Goal: Task Accomplishment & Management: Manage account settings

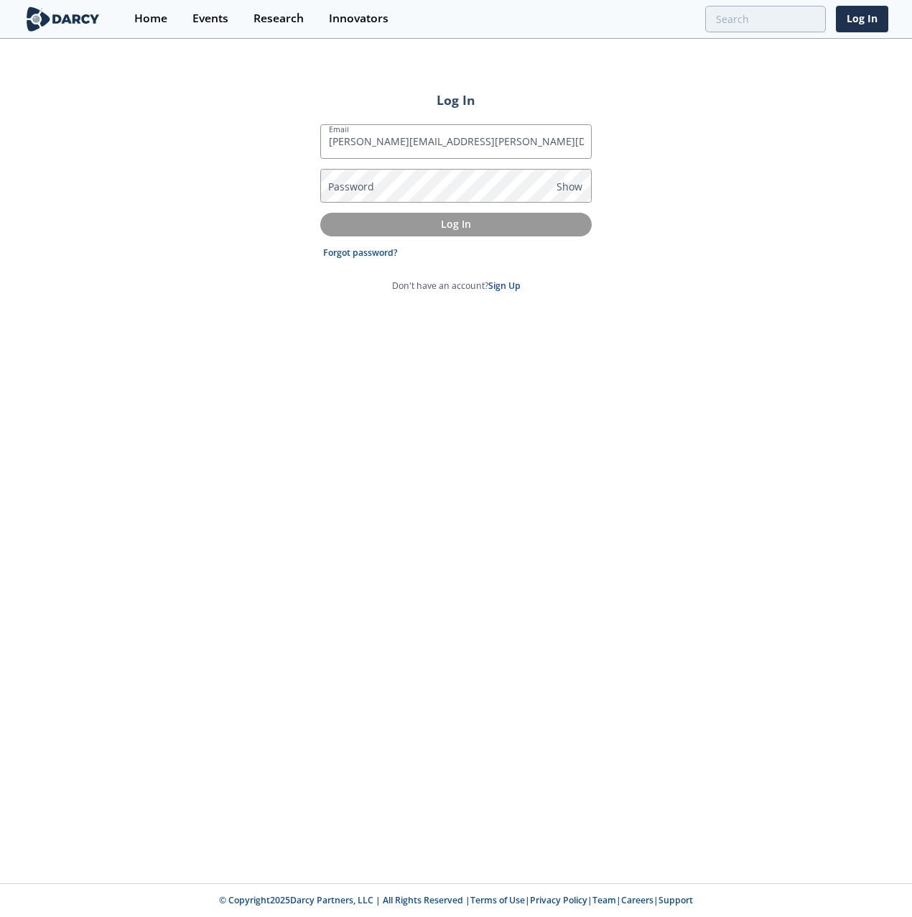
type input "[PERSON_NAME][EMAIL_ADDRESS][PERSON_NAME][DOMAIN_NAME]"
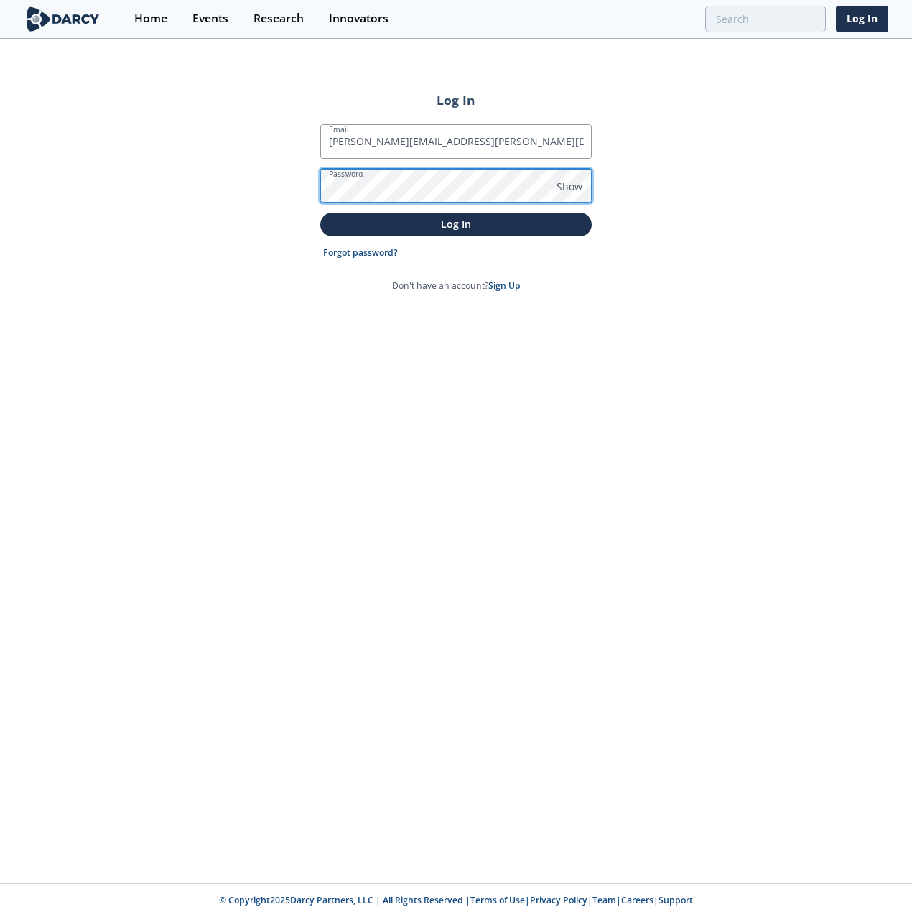
click at [320, 213] on button "Log In" at bounding box center [456, 225] width 272 height 24
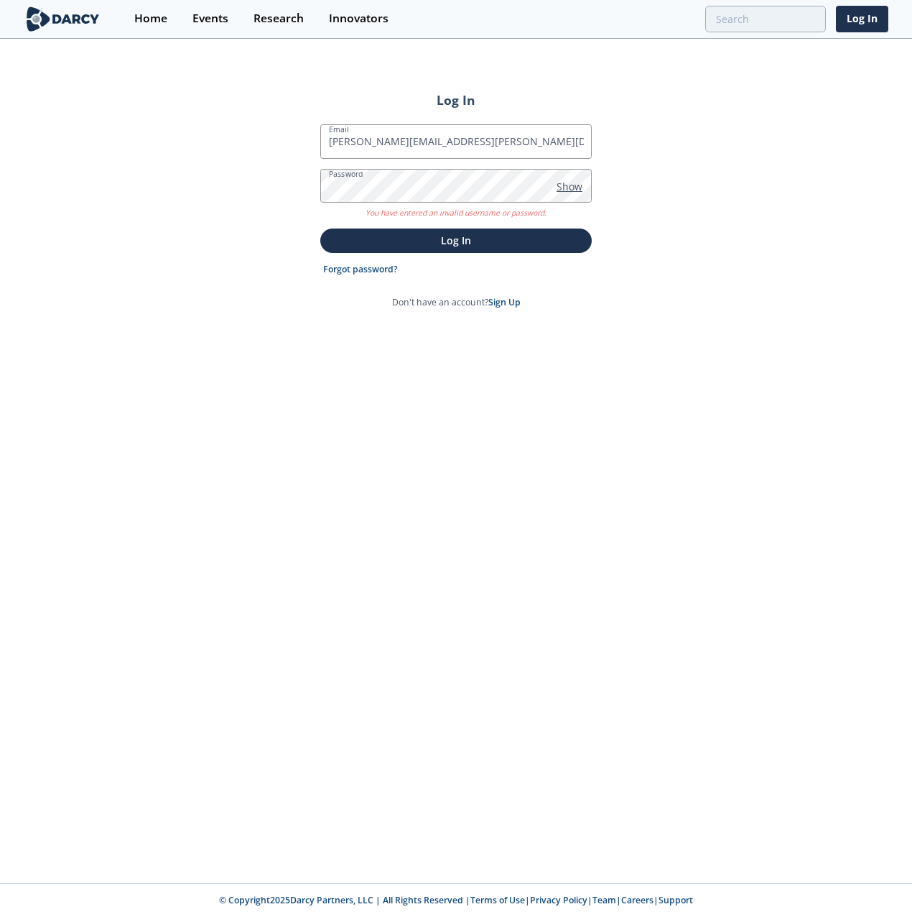
click at [577, 186] on span "Show" at bounding box center [570, 186] width 26 height 15
click at [320, 228] on button "Log In" at bounding box center [456, 240] width 272 height 24
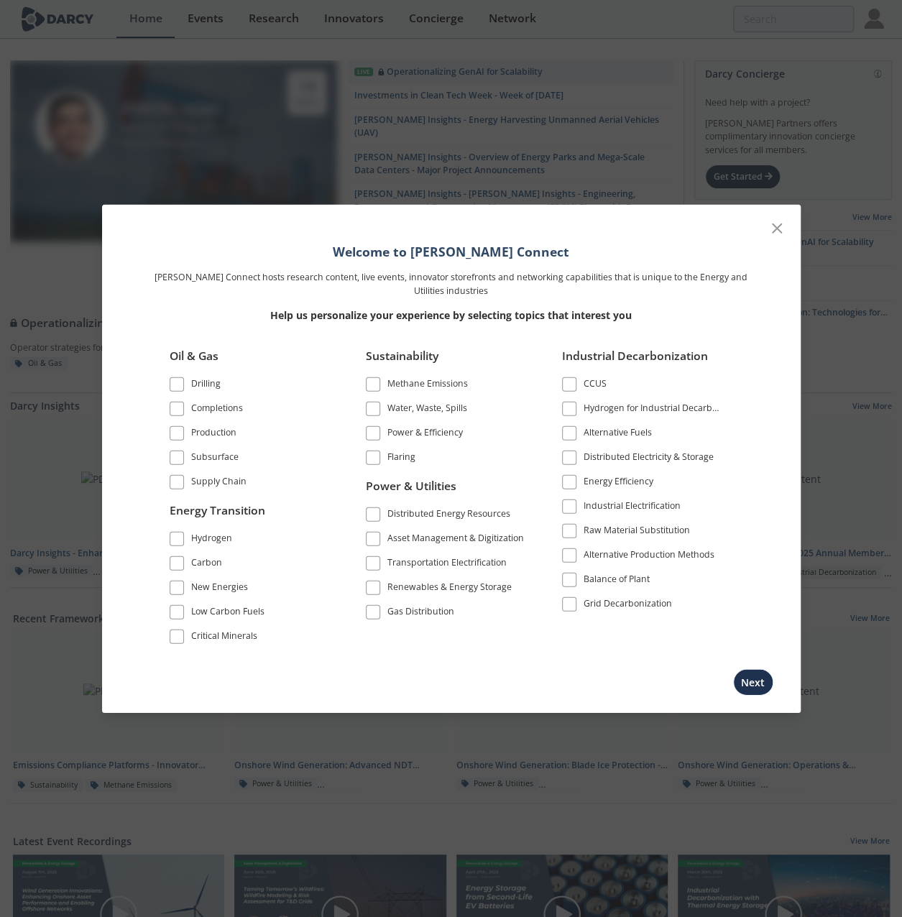
click at [371, 432] on span at bounding box center [373, 433] width 10 height 10
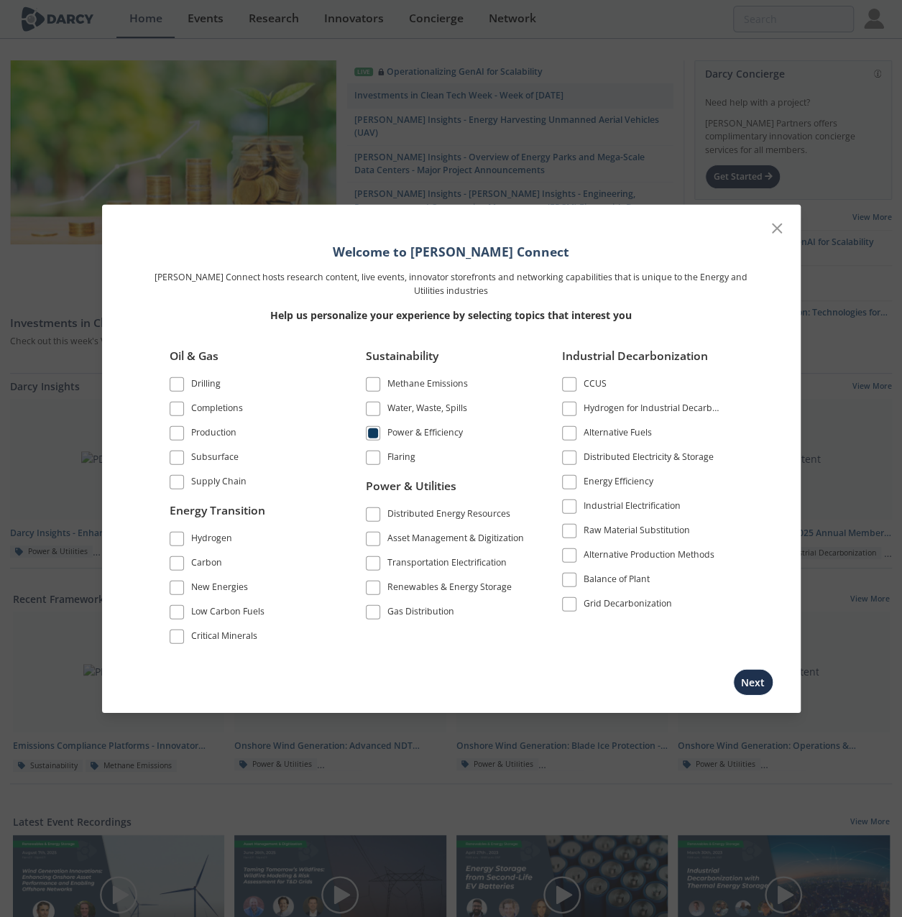
click at [172, 585] on span at bounding box center [177, 587] width 10 height 10
click at [177, 610] on span at bounding box center [177, 611] width 10 height 10
click at [176, 564] on span at bounding box center [177, 562] width 10 height 10
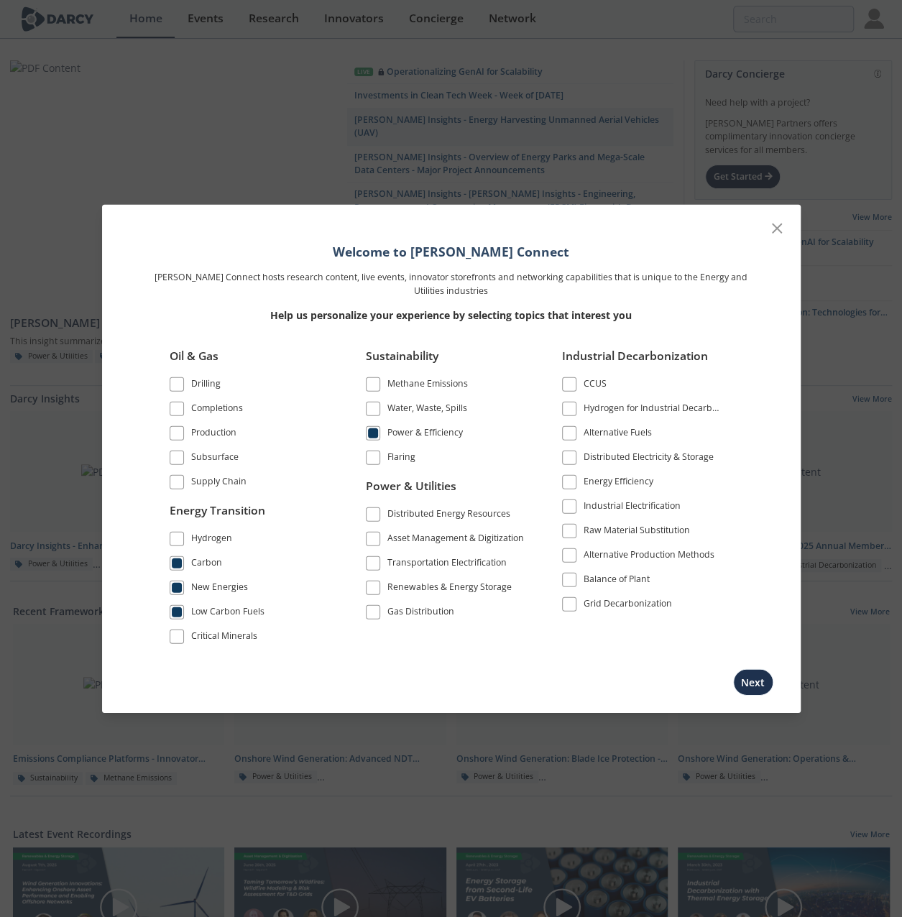
click at [372, 514] on span at bounding box center [373, 514] width 10 height 10
click at [374, 561] on span at bounding box center [373, 562] width 10 height 10
click at [377, 585] on span at bounding box center [373, 587] width 14 height 14
click at [570, 482] on span at bounding box center [569, 482] width 10 height 10
click at [568, 601] on span at bounding box center [569, 604] width 10 height 10
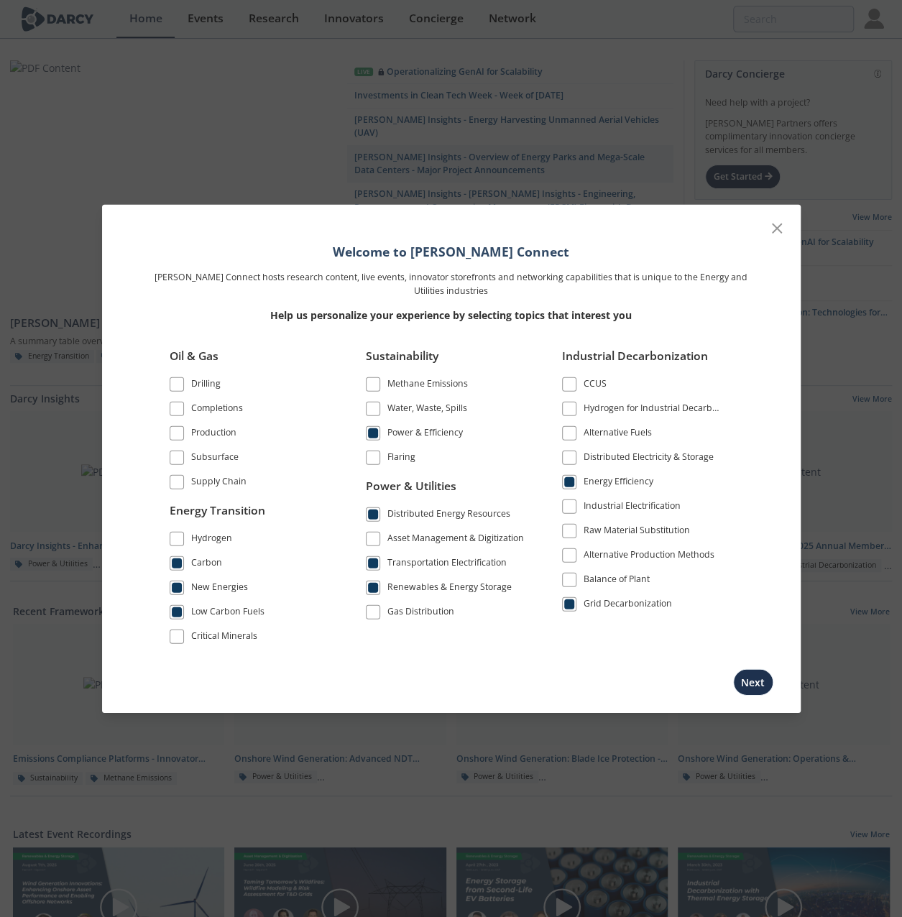
click at [565, 456] on span at bounding box center [569, 458] width 10 height 10
click at [756, 679] on button "Next" at bounding box center [753, 681] width 40 height 27
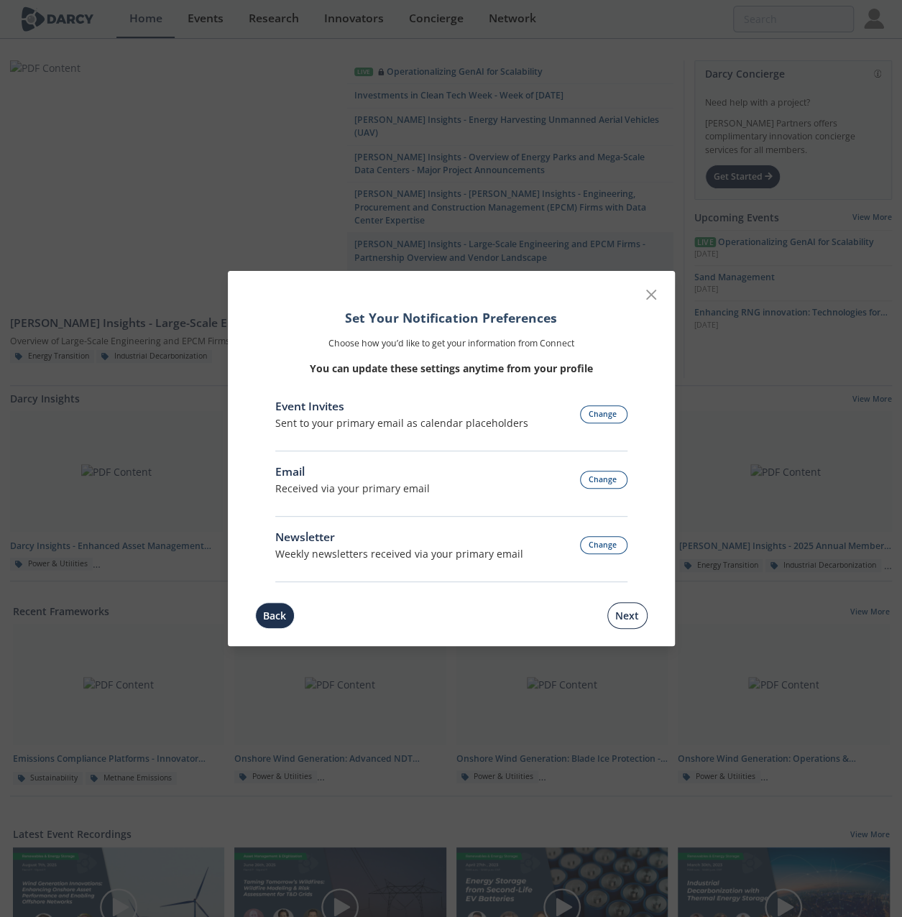
click at [624, 611] on button "Next" at bounding box center [627, 615] width 40 height 27
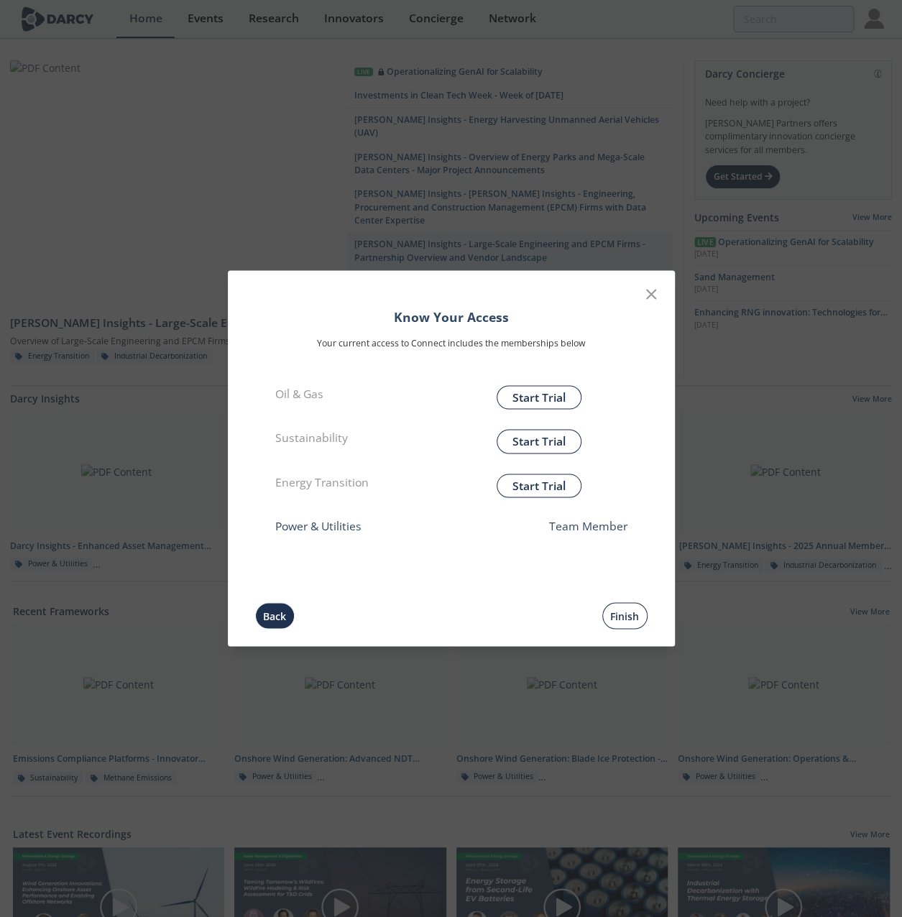
click at [627, 616] on button "Finish" at bounding box center [624, 616] width 45 height 27
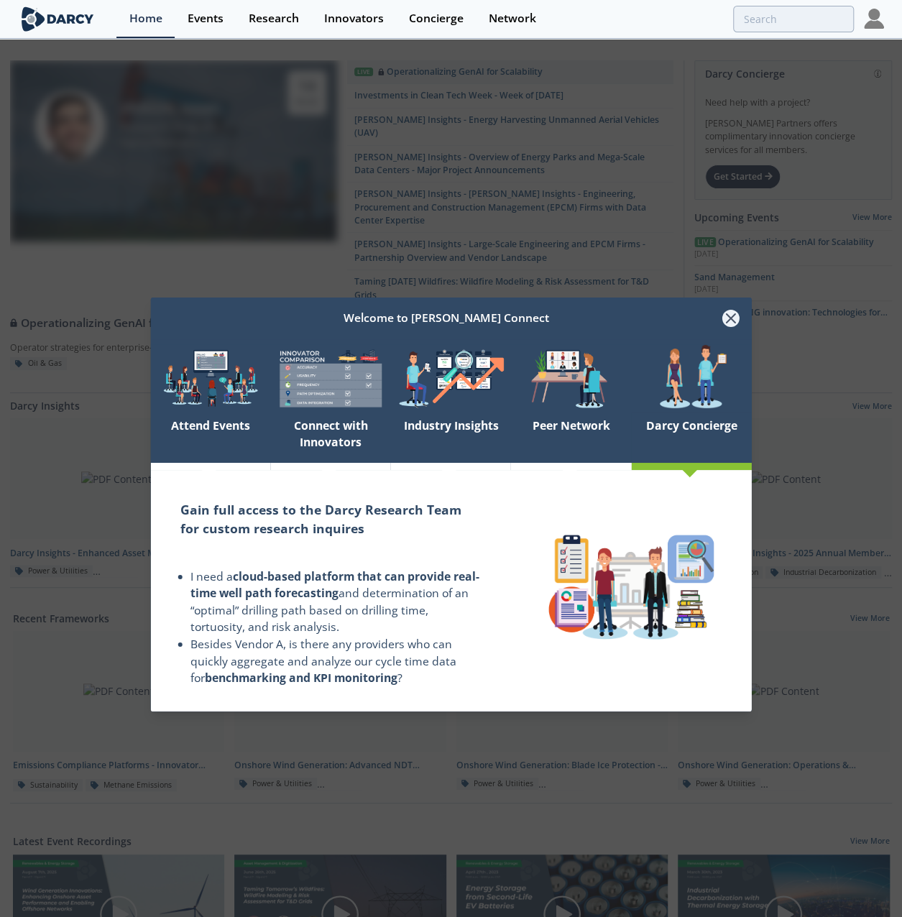
click at [728, 318] on icon at bounding box center [730, 318] width 9 height 9
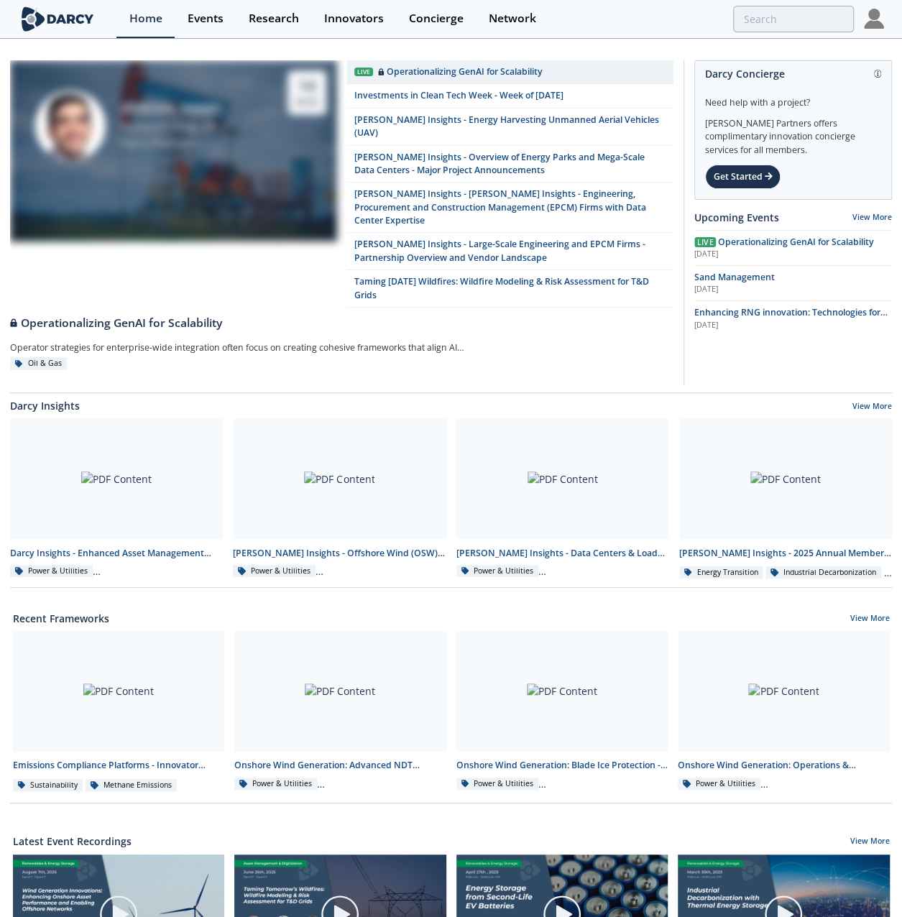
click at [867, 25] on img at bounding box center [873, 19] width 20 height 20
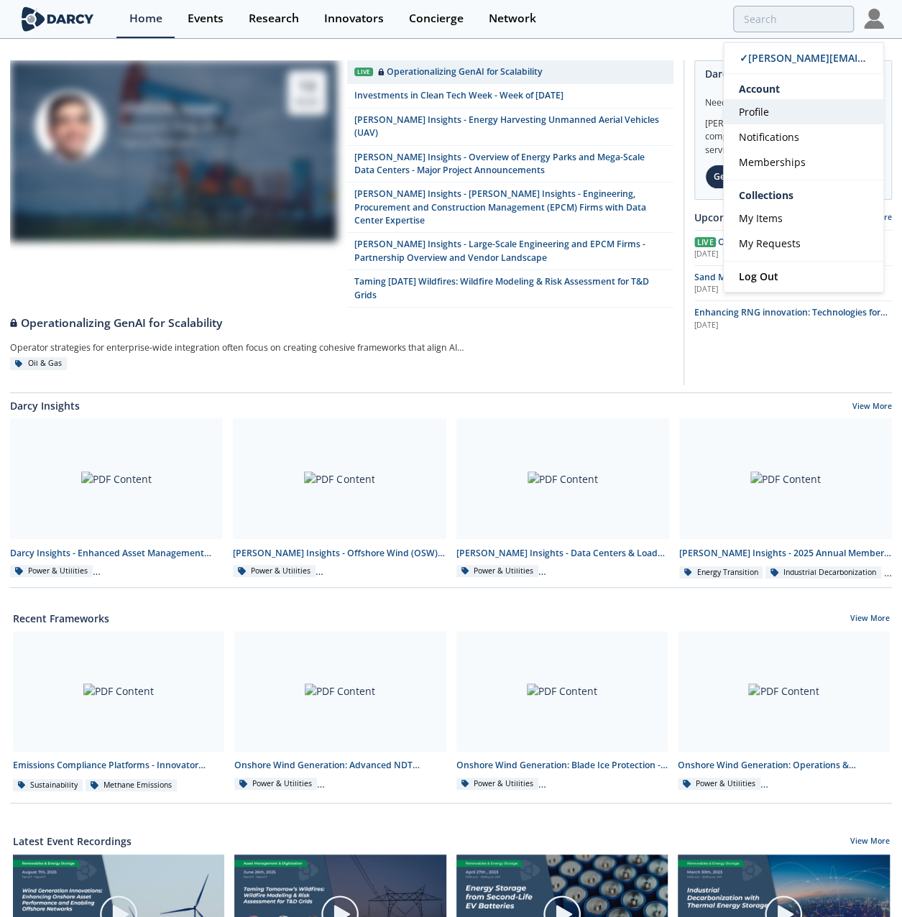
click at [780, 114] on link "Profile" at bounding box center [802, 111] width 159 height 25
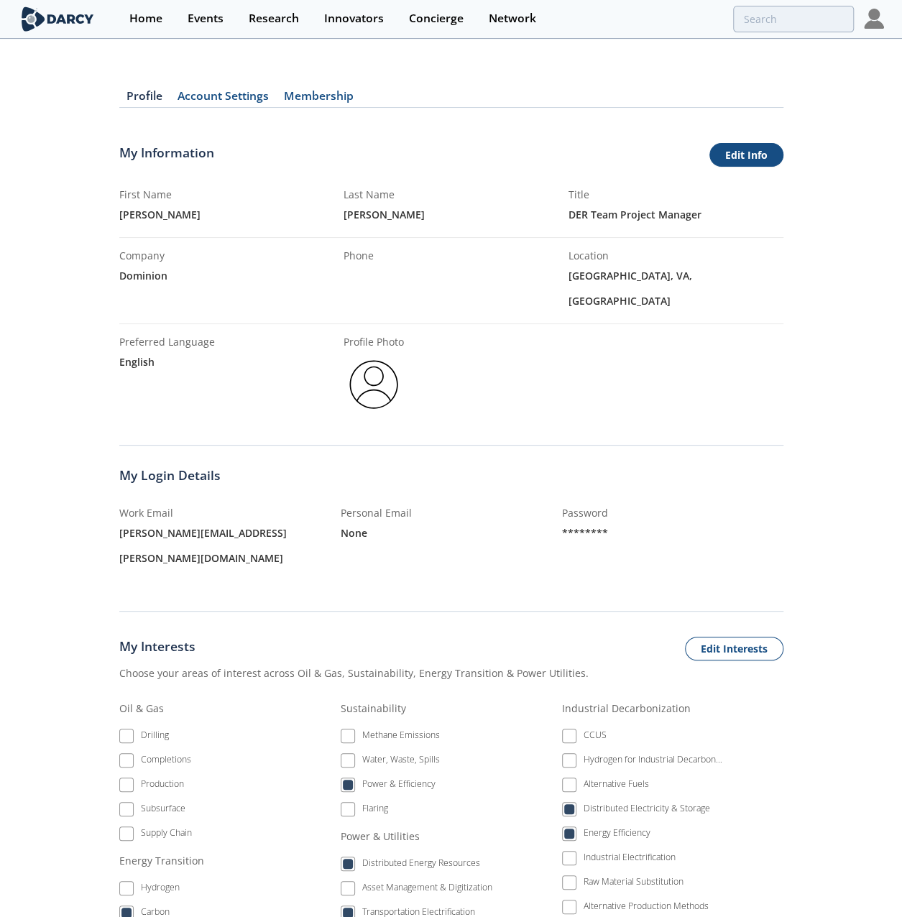
click at [727, 147] on link "Edit Info" at bounding box center [746, 155] width 74 height 24
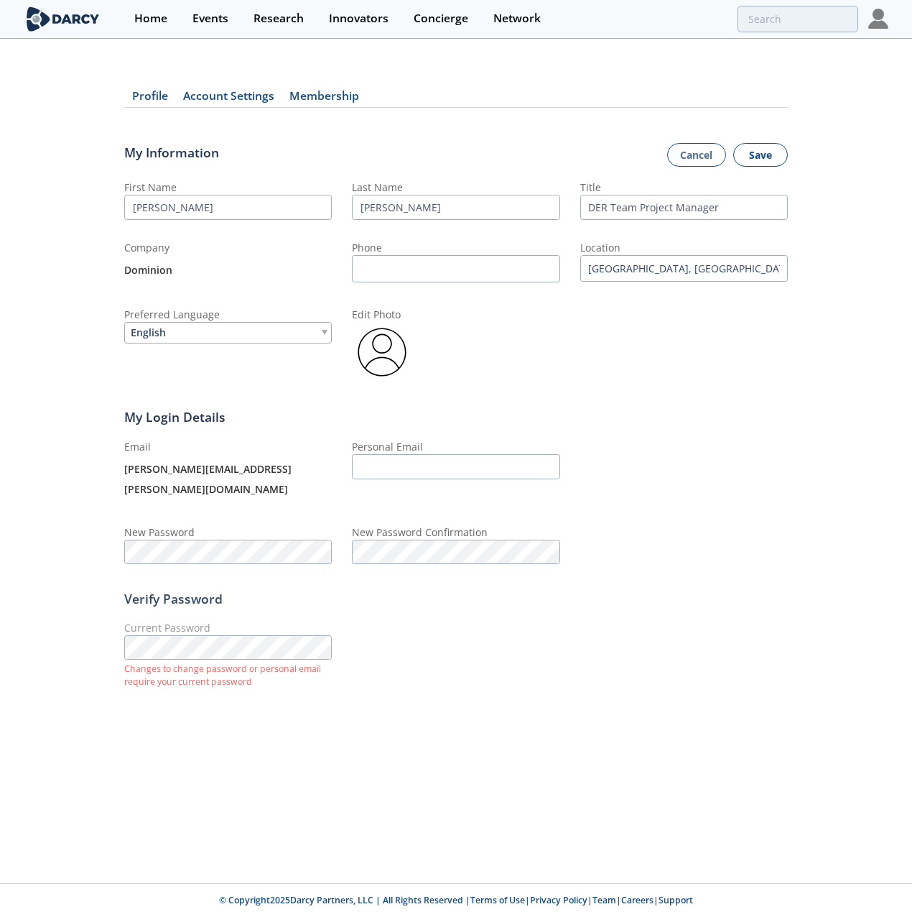
click at [759, 149] on button "Save" at bounding box center [760, 155] width 55 height 24
